Goal: Navigation & Orientation: Understand site structure

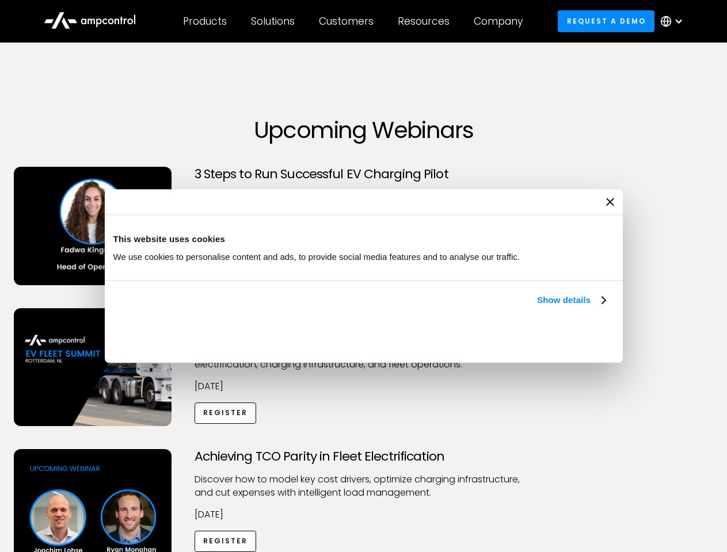
click at [537, 307] on link "Show details" at bounding box center [571, 300] width 68 height 14
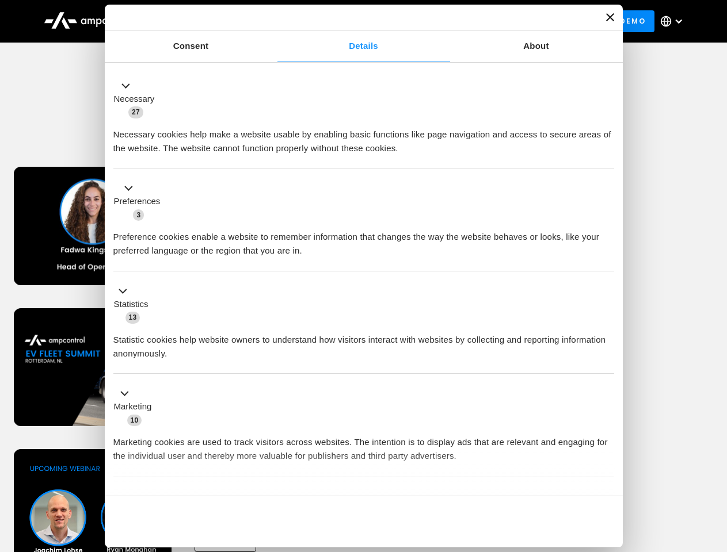
click at [607, 375] on li "Statistics 13 Statistic cookies help website owners to understand how visitors …" at bounding box center [363, 323] width 501 height 103
click at [714, 464] on div "Achieving TCO Parity in Fleet Electrification Discover how to model key cost dr…" at bounding box center [363, 539] width 723 height 181
click at [354, 21] on div "Customers" at bounding box center [346, 21] width 55 height 13
click at [204, 21] on div "Products" at bounding box center [205, 21] width 44 height 13
click at [273, 21] on div "Solutions" at bounding box center [273, 21] width 44 height 13
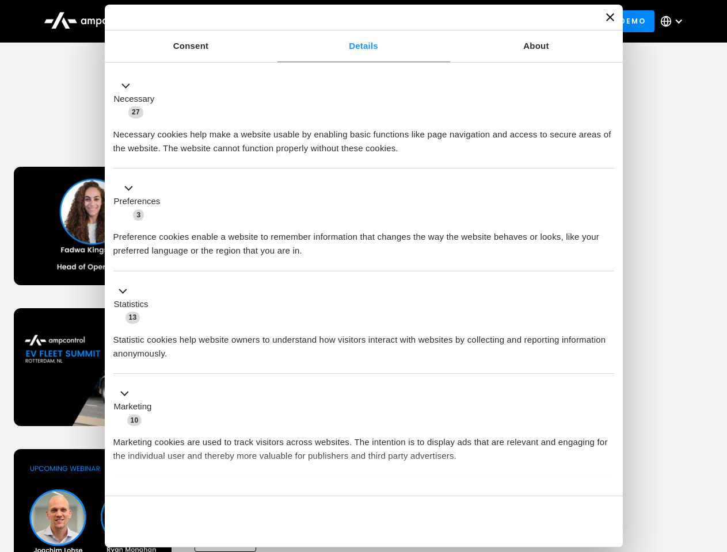
click at [348, 21] on div "Customers" at bounding box center [346, 21] width 55 height 13
click at [426, 21] on div "Resources" at bounding box center [424, 21] width 52 height 13
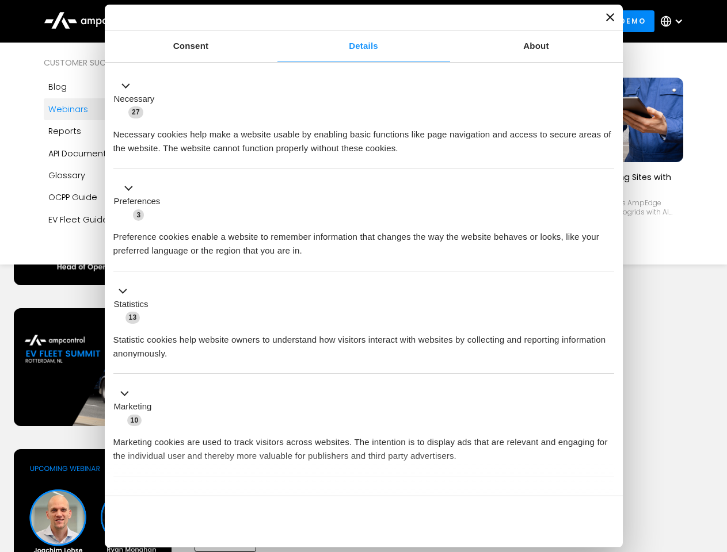
click at [502, 21] on div "Company" at bounding box center [498, 21] width 49 height 13
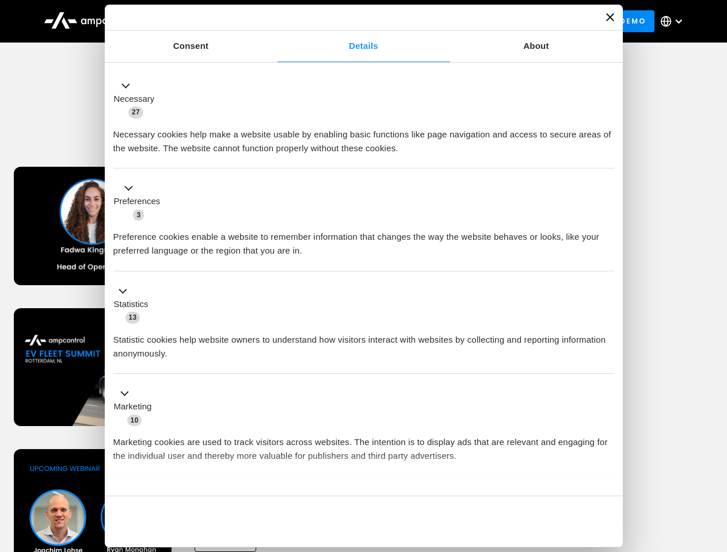
click at [674, 21] on div at bounding box center [678, 21] width 9 height 9
